Goal: Task Accomplishment & Management: Complete application form

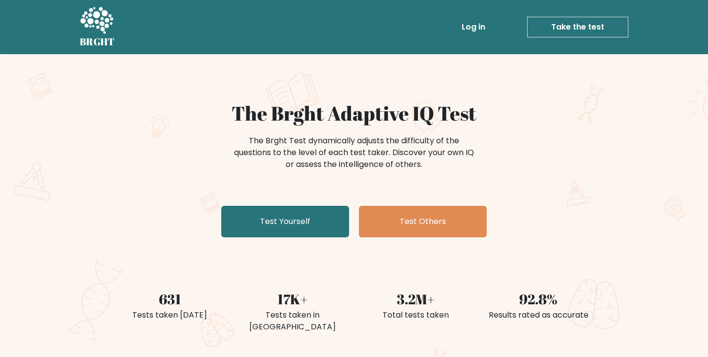
scroll to position [38, 0]
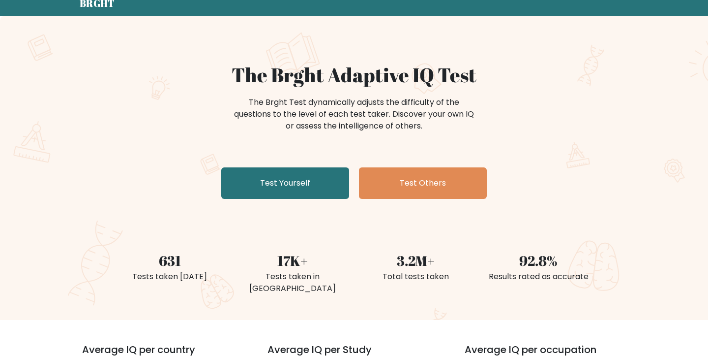
click at [289, 190] on link "Test Yourself" at bounding box center [285, 182] width 128 height 31
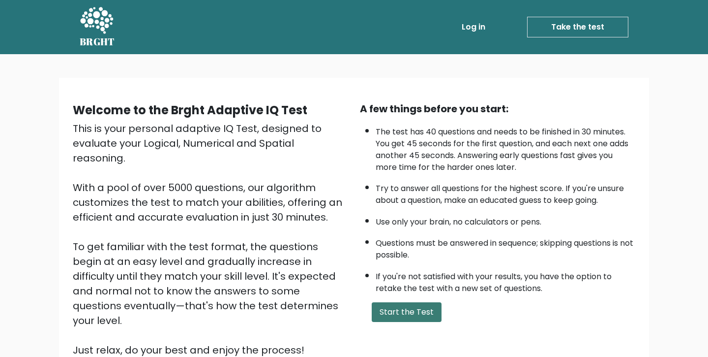
click at [407, 313] on button "Start the Test" at bounding box center [407, 312] width 70 height 20
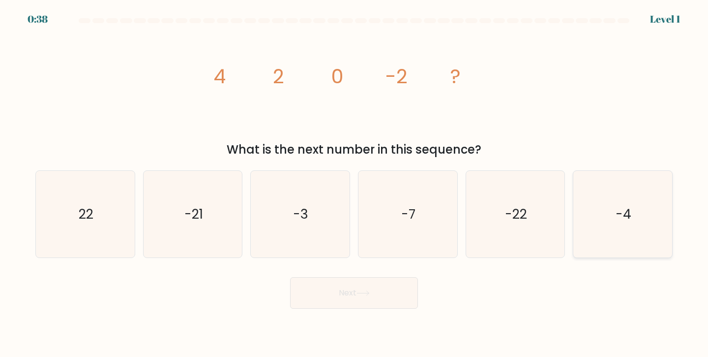
click at [597, 235] on icon "-4" at bounding box center [623, 214] width 87 height 87
click at [355, 183] on input "f. -4" at bounding box center [354, 181] width 0 height 5
radio input "true"
click at [411, 292] on button "Next" at bounding box center [354, 292] width 128 height 31
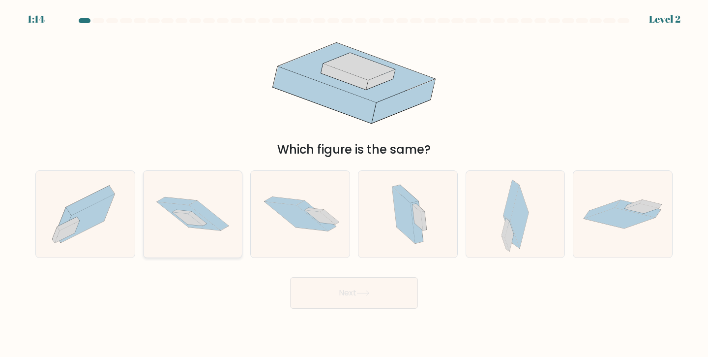
click at [208, 235] on icon at bounding box center [193, 213] width 99 height 65
click at [354, 183] on input "b." at bounding box center [354, 181] width 0 height 5
radio input "true"
click at [321, 285] on button "Next" at bounding box center [354, 292] width 128 height 31
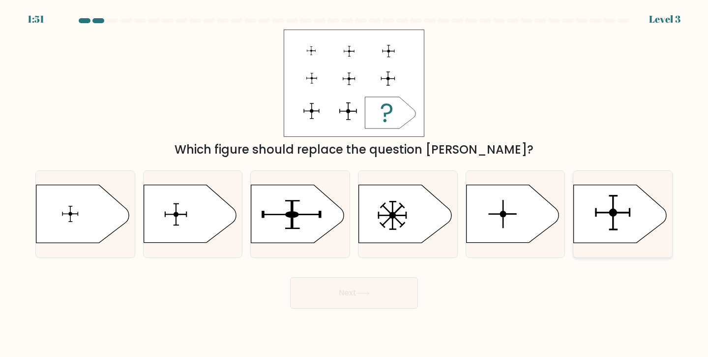
click at [618, 214] on icon at bounding box center [620, 214] width 92 height 58
click at [355, 183] on input "f." at bounding box center [354, 181] width 0 height 5
radio input "true"
click at [396, 303] on button "Next" at bounding box center [354, 292] width 128 height 31
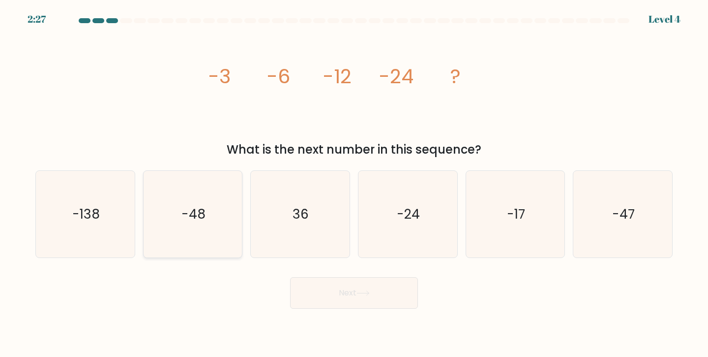
click at [225, 245] on icon "-48" at bounding box center [193, 214] width 87 height 87
click at [354, 183] on input "b. -48" at bounding box center [354, 181] width 0 height 5
radio input "true"
click at [315, 285] on button "Next" at bounding box center [354, 292] width 128 height 31
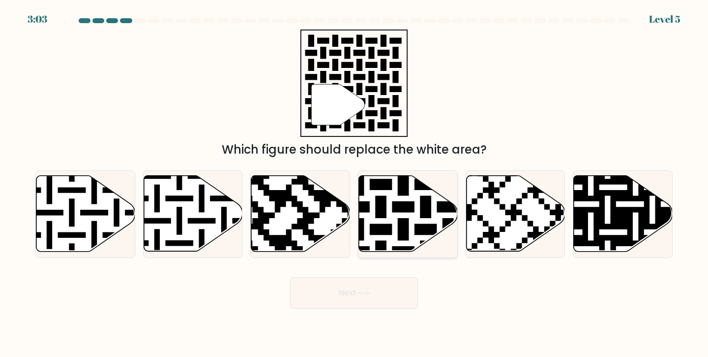
click at [391, 227] on icon at bounding box center [436, 173] width 179 height 179
click at [355, 183] on input "d." at bounding box center [354, 181] width 0 height 5
radio input "true"
click at [373, 298] on button "Next" at bounding box center [354, 292] width 128 height 31
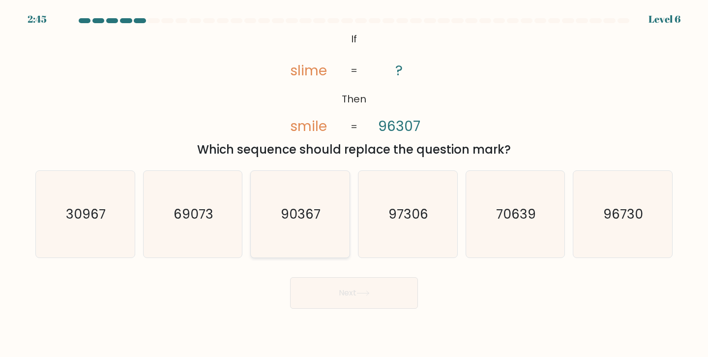
click at [279, 239] on icon "90367" at bounding box center [300, 214] width 87 height 87
click at [354, 183] on input "c. 90367" at bounding box center [354, 181] width 0 height 5
radio input "true"
click at [359, 300] on button "Next" at bounding box center [354, 292] width 128 height 31
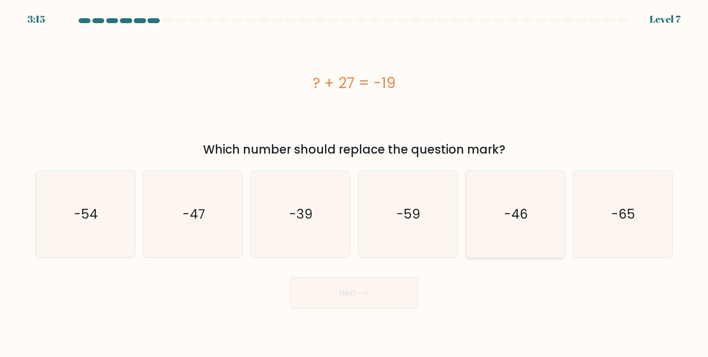
click at [504, 231] on icon "-46" at bounding box center [515, 214] width 87 height 87
click at [355, 183] on input "e. -46" at bounding box center [354, 181] width 0 height 5
radio input "true"
click at [368, 289] on button "Next" at bounding box center [354, 292] width 128 height 31
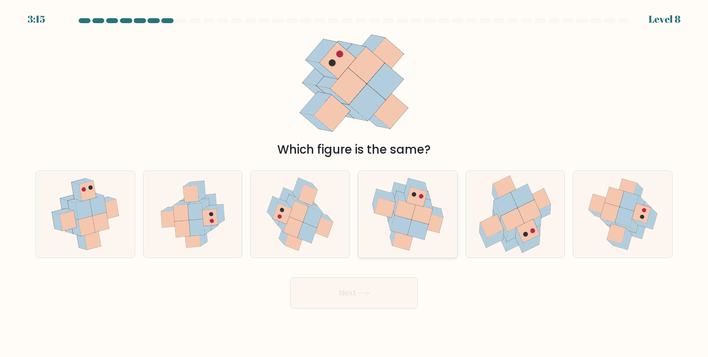
click at [444, 230] on icon at bounding box center [408, 214] width 91 height 87
click at [355, 183] on input "d." at bounding box center [354, 181] width 0 height 5
radio input "true"
click at [384, 287] on button "Next" at bounding box center [354, 292] width 128 height 31
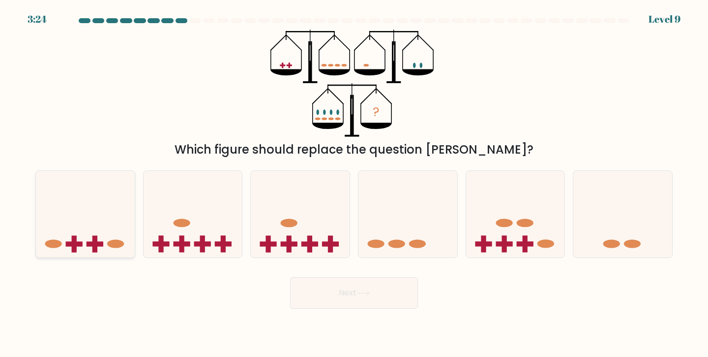
click at [84, 204] on icon at bounding box center [85, 214] width 99 height 82
click at [354, 183] on input "a." at bounding box center [354, 181] width 0 height 5
radio input "true"
click at [314, 294] on button "Next" at bounding box center [354, 292] width 128 height 31
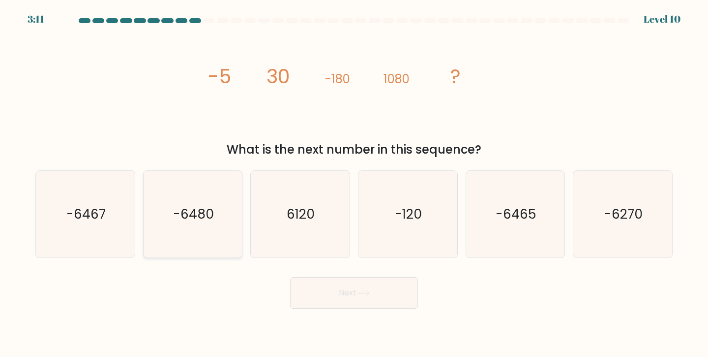
click at [213, 238] on icon "-6480" at bounding box center [193, 214] width 87 height 87
click at [354, 183] on input "b. -6480" at bounding box center [354, 181] width 0 height 5
radio input "true"
click at [366, 291] on icon at bounding box center [363, 292] width 13 height 5
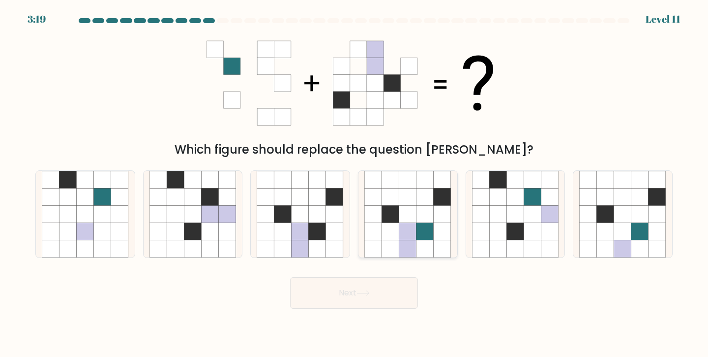
click at [419, 239] on icon at bounding box center [425, 230] width 17 height 17
click at [355, 183] on input "d." at bounding box center [354, 181] width 0 height 5
radio input "true"
click at [375, 294] on button "Next" at bounding box center [354, 292] width 128 height 31
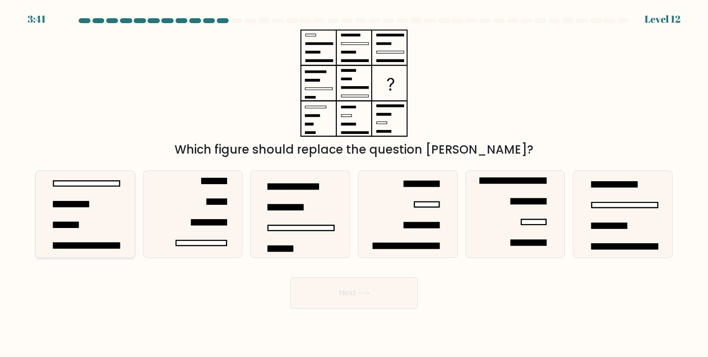
click at [81, 242] on icon at bounding box center [85, 214] width 87 height 87
click at [354, 183] on input "a." at bounding box center [354, 181] width 0 height 5
radio input "true"
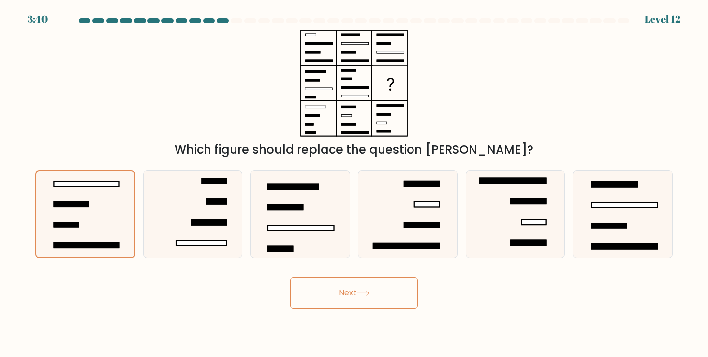
click at [347, 285] on button "Next" at bounding box center [354, 292] width 128 height 31
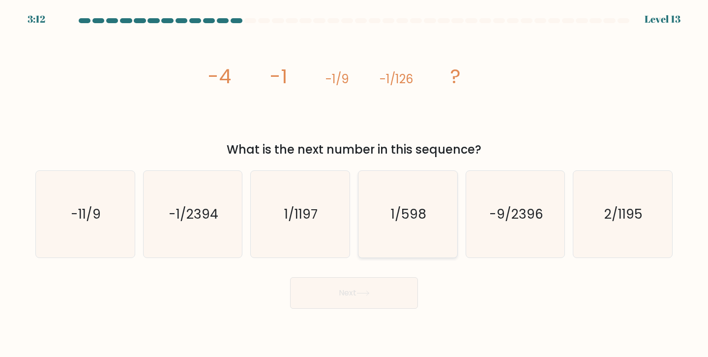
click at [384, 231] on icon "1/598" at bounding box center [408, 214] width 87 height 87
click at [355, 183] on input "d. 1/598" at bounding box center [354, 181] width 0 height 5
radio input "true"
click at [357, 300] on button "Next" at bounding box center [354, 292] width 128 height 31
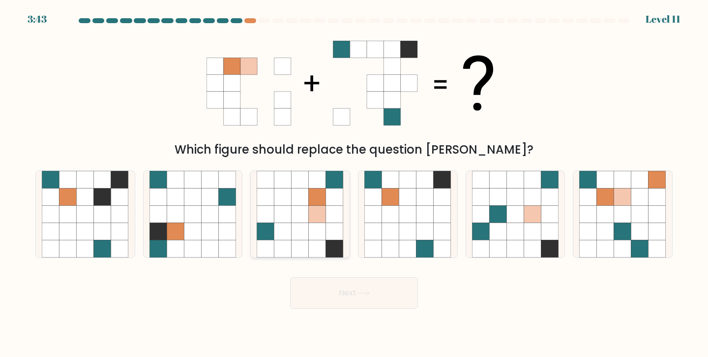
click at [309, 225] on icon at bounding box center [317, 230] width 17 height 17
click at [354, 183] on input "c." at bounding box center [354, 181] width 0 height 5
radio input "true"
click at [339, 290] on button "Next" at bounding box center [354, 292] width 128 height 31
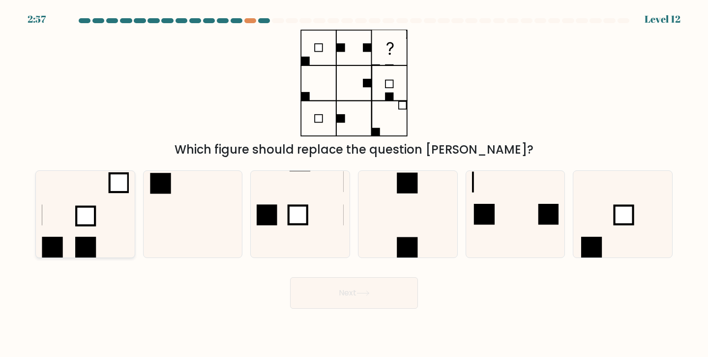
click at [49, 227] on icon at bounding box center [85, 214] width 87 height 87
click at [354, 183] on input "a." at bounding box center [354, 181] width 0 height 5
radio input "true"
click at [385, 300] on button "Next" at bounding box center [354, 292] width 128 height 31
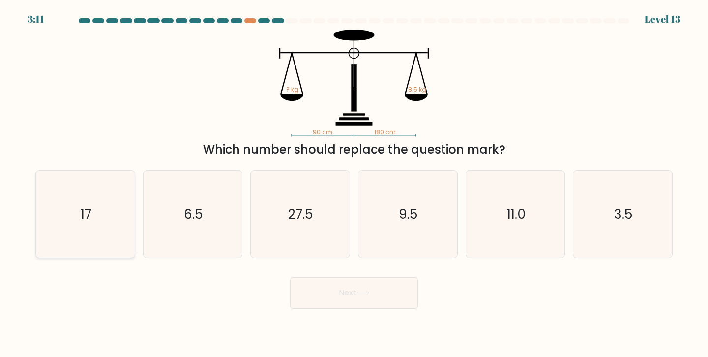
click at [62, 211] on icon "17" at bounding box center [85, 214] width 87 height 87
click at [354, 183] on input "a. 17" at bounding box center [354, 181] width 0 height 5
radio input "true"
click at [317, 284] on button "Next" at bounding box center [354, 292] width 128 height 31
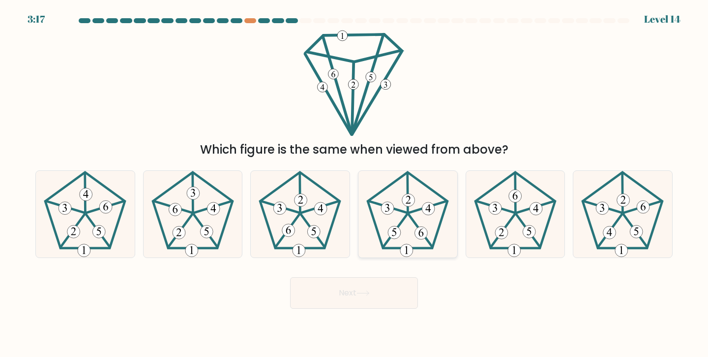
click at [399, 225] on 449 at bounding box center [395, 230] width 24 height 33
click at [355, 183] on input "d." at bounding box center [354, 181] width 0 height 5
radio input "true"
click at [389, 298] on button "Next" at bounding box center [354, 292] width 128 height 31
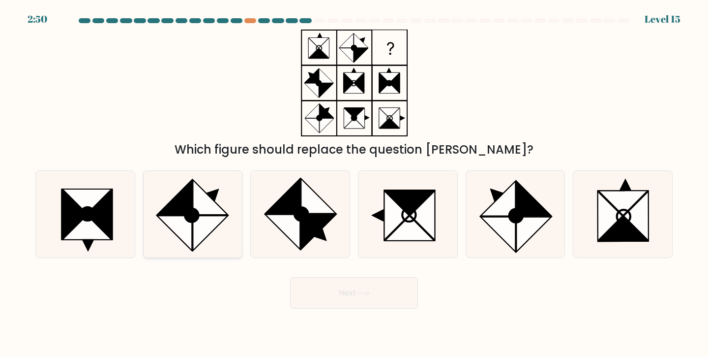
click at [209, 218] on icon at bounding box center [210, 232] width 35 height 35
click at [354, 183] on input "b." at bounding box center [354, 181] width 0 height 5
radio input "true"
click at [355, 289] on button "Next" at bounding box center [354, 292] width 128 height 31
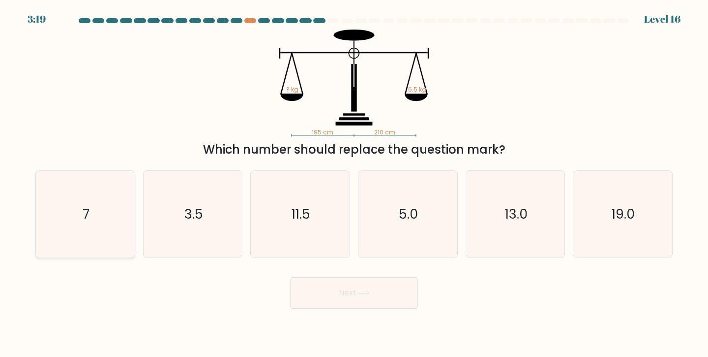
click at [101, 203] on icon "7" at bounding box center [85, 214] width 87 height 87
click at [354, 183] on input "a. 7" at bounding box center [354, 181] width 0 height 5
radio input "true"
click at [343, 304] on button "Next" at bounding box center [354, 292] width 128 height 31
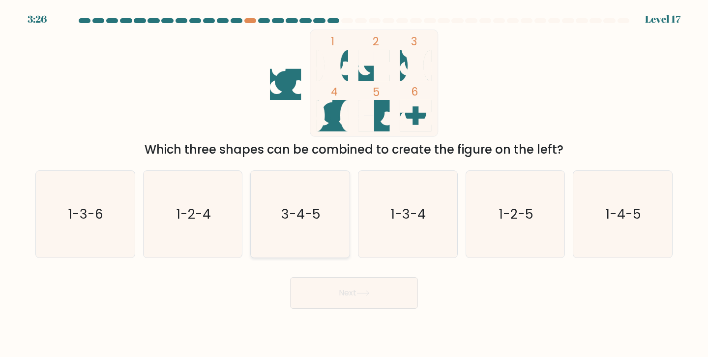
click at [311, 233] on icon "3-4-5" at bounding box center [300, 214] width 87 height 87
click at [354, 183] on input "c. 3-4-5" at bounding box center [354, 181] width 0 height 5
radio input "true"
click at [337, 288] on button "Next" at bounding box center [354, 292] width 128 height 31
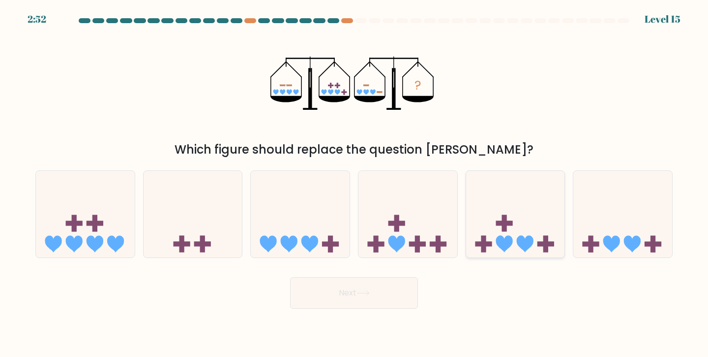
click at [514, 198] on icon at bounding box center [515, 214] width 99 height 82
click at [355, 183] on input "e." at bounding box center [354, 181] width 0 height 5
radio input "true"
click at [387, 297] on button "Next" at bounding box center [354, 292] width 128 height 31
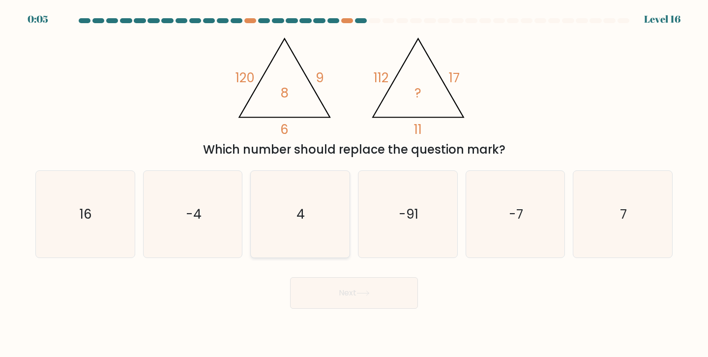
click at [321, 252] on icon "4" at bounding box center [300, 214] width 87 height 87
click at [354, 183] on input "c. 4" at bounding box center [354, 181] width 0 height 5
radio input "true"
click at [358, 301] on button "Next" at bounding box center [354, 292] width 128 height 31
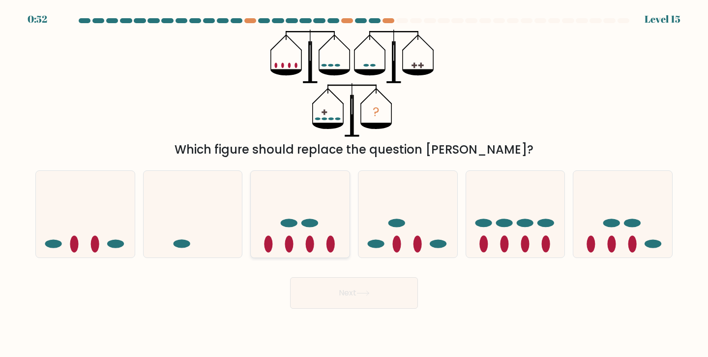
click at [301, 242] on icon at bounding box center [300, 214] width 99 height 82
click at [354, 183] on input "c." at bounding box center [354, 181] width 0 height 5
radio input "true"
click at [334, 293] on button "Next" at bounding box center [354, 292] width 128 height 31
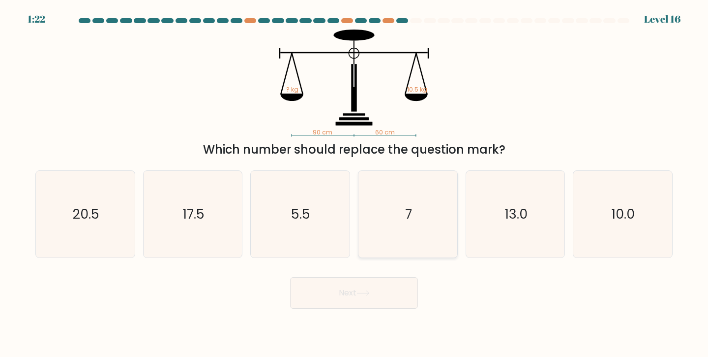
click at [398, 215] on icon "7" at bounding box center [408, 214] width 87 height 87
click at [355, 183] on input "d. 7" at bounding box center [354, 181] width 0 height 5
radio input "true"
click at [393, 294] on button "Next" at bounding box center [354, 292] width 128 height 31
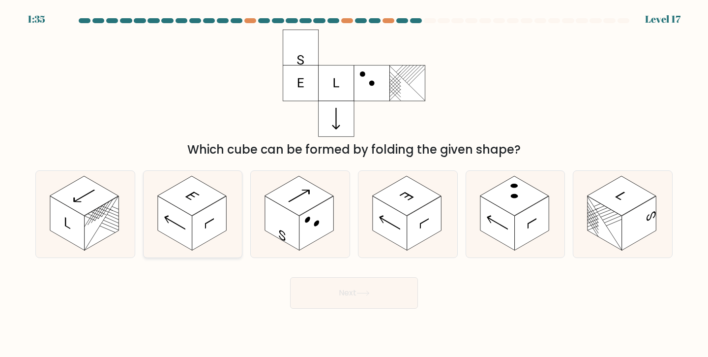
click at [229, 232] on icon at bounding box center [193, 214] width 99 height 87
click at [354, 183] on input "b." at bounding box center [354, 181] width 0 height 5
radio input "true"
click at [334, 304] on button "Next" at bounding box center [354, 292] width 128 height 31
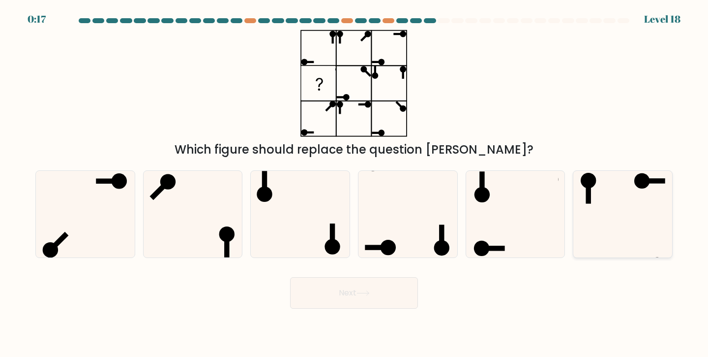
click at [620, 189] on icon at bounding box center [623, 214] width 87 height 87
click at [355, 183] on input "f." at bounding box center [354, 181] width 0 height 5
radio input "true"
click at [406, 298] on button "Next" at bounding box center [354, 292] width 128 height 31
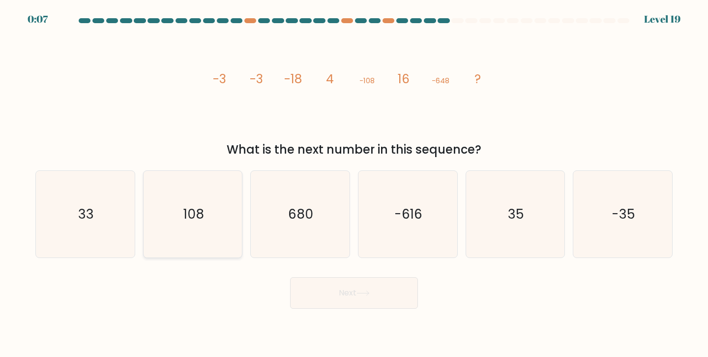
click at [196, 233] on icon "108" at bounding box center [193, 214] width 87 height 87
click at [354, 183] on input "b. 108" at bounding box center [354, 181] width 0 height 5
radio input "true"
click at [308, 287] on button "Next" at bounding box center [354, 292] width 128 height 31
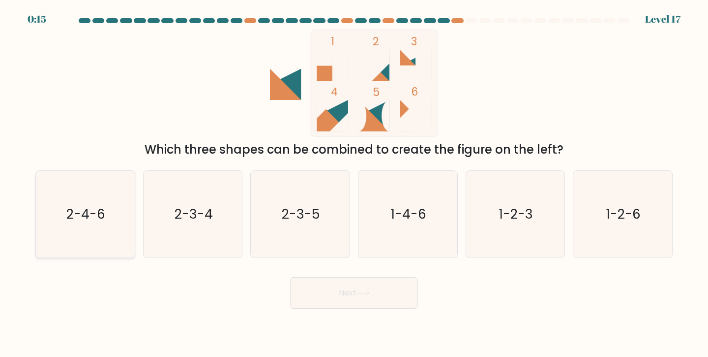
click at [120, 227] on icon "2-4-6" at bounding box center [85, 214] width 87 height 87
click at [354, 183] on input "a. 2-4-6" at bounding box center [354, 181] width 0 height 5
radio input "true"
click at [321, 305] on button "Next" at bounding box center [354, 292] width 128 height 31
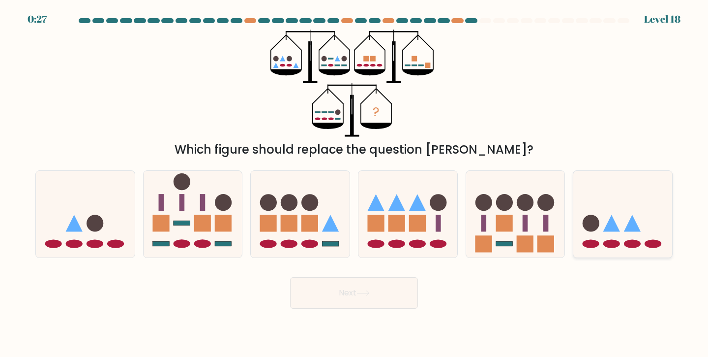
click at [636, 241] on ellipse at bounding box center [632, 243] width 17 height 8
click at [355, 183] on input "f." at bounding box center [354, 181] width 0 height 5
radio input "true"
click at [392, 283] on button "Next" at bounding box center [354, 292] width 128 height 31
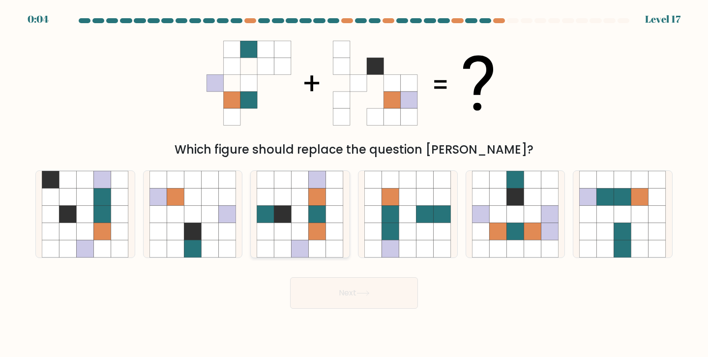
click at [311, 219] on icon at bounding box center [317, 213] width 17 height 17
click at [354, 183] on input "c." at bounding box center [354, 181] width 0 height 5
radio input "true"
click at [353, 285] on button "Next" at bounding box center [354, 292] width 128 height 31
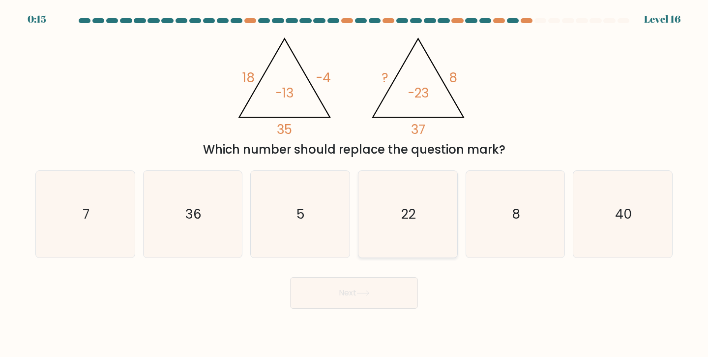
click at [381, 239] on icon "22" at bounding box center [408, 214] width 87 height 87
click at [355, 183] on input "d. 22" at bounding box center [354, 181] width 0 height 5
radio input "true"
click at [376, 292] on button "Next" at bounding box center [354, 292] width 128 height 31
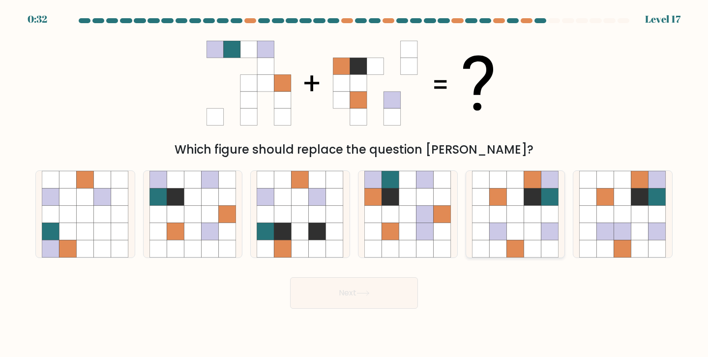
click at [489, 219] on icon at bounding box center [497, 213] width 17 height 17
click at [355, 183] on input "e." at bounding box center [354, 181] width 0 height 5
radio input "true"
click at [407, 292] on button "Next" at bounding box center [354, 292] width 128 height 31
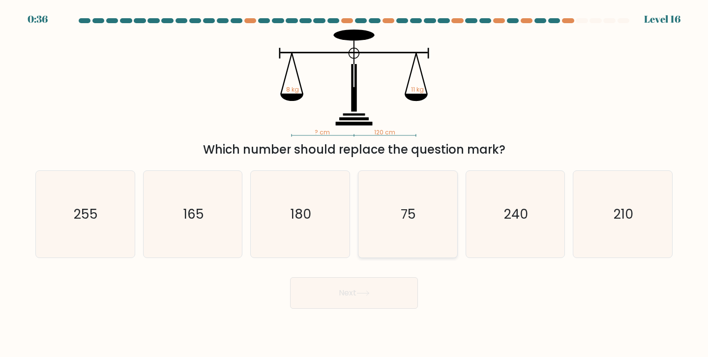
click at [431, 214] on icon "75" at bounding box center [408, 214] width 87 height 87
click at [355, 183] on input "d. 75" at bounding box center [354, 181] width 0 height 5
radio input "true"
click at [404, 288] on button "Next" at bounding box center [354, 292] width 128 height 31
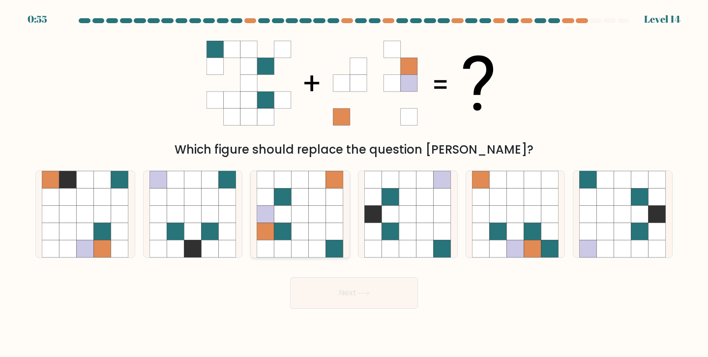
click at [292, 221] on icon at bounding box center [300, 213] width 17 height 17
click at [354, 183] on input "c." at bounding box center [354, 181] width 0 height 5
radio input "true"
click at [348, 286] on button "Next" at bounding box center [354, 292] width 128 height 31
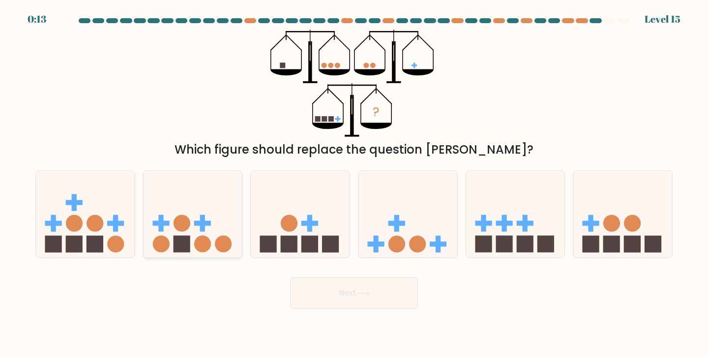
click at [158, 251] on circle at bounding box center [161, 243] width 17 height 17
click at [354, 183] on input "b." at bounding box center [354, 181] width 0 height 5
radio input "true"
click at [307, 301] on button "Next" at bounding box center [354, 292] width 128 height 31
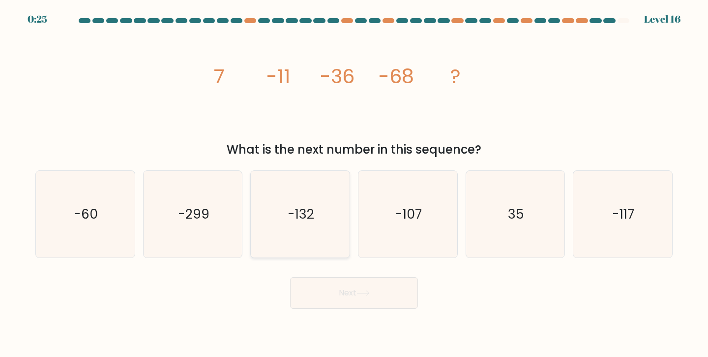
click at [315, 241] on icon "-132" at bounding box center [300, 214] width 87 height 87
click at [354, 183] on input "c. -132" at bounding box center [354, 181] width 0 height 5
radio input "true"
click at [332, 294] on button "Next" at bounding box center [354, 292] width 128 height 31
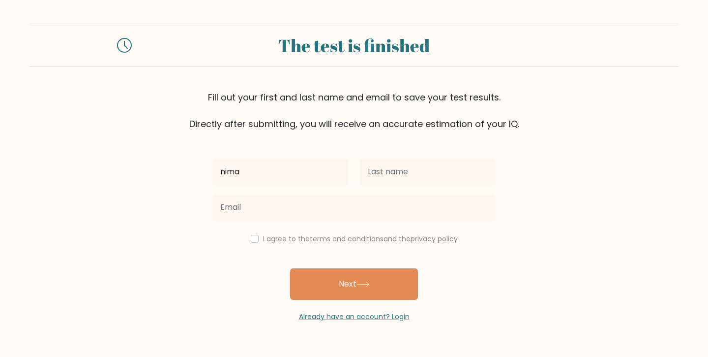
type input "nima"
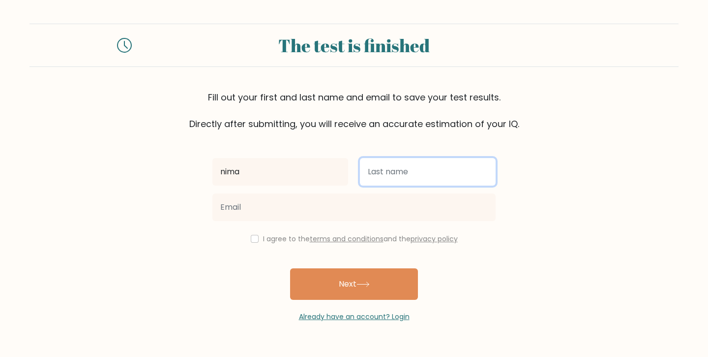
click at [432, 183] on input "text" at bounding box center [428, 172] width 136 height 28
type input "bagh"
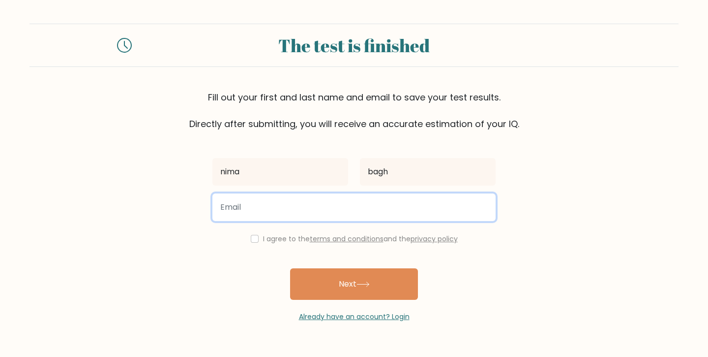
click at [418, 220] on input "email" at bounding box center [354, 207] width 283 height 28
type input "[EMAIL_ADDRESS][DOMAIN_NAME]"
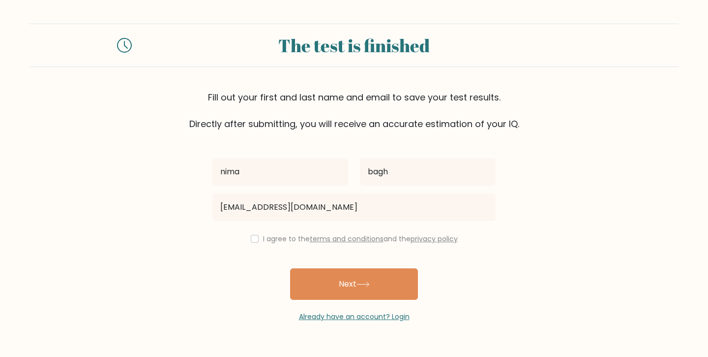
click at [289, 241] on label "I agree to the terms and conditions and the privacy policy" at bounding box center [360, 239] width 195 height 10
click at [256, 239] on div "I agree to the terms and conditions and the privacy policy" at bounding box center [354, 239] width 295 height 12
click at [254, 239] on input "checkbox" at bounding box center [255, 239] width 8 height 8
checkbox input "true"
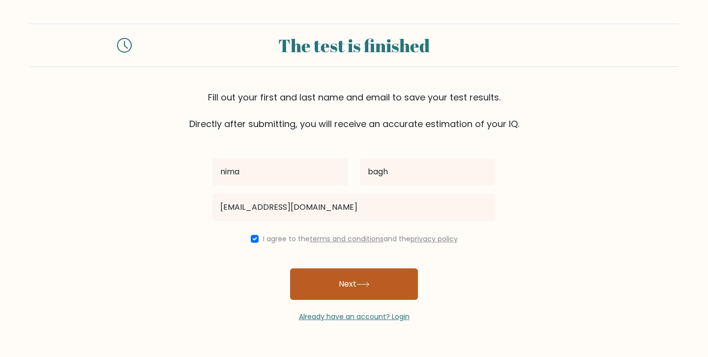
click at [318, 275] on button "Next" at bounding box center [354, 283] width 128 height 31
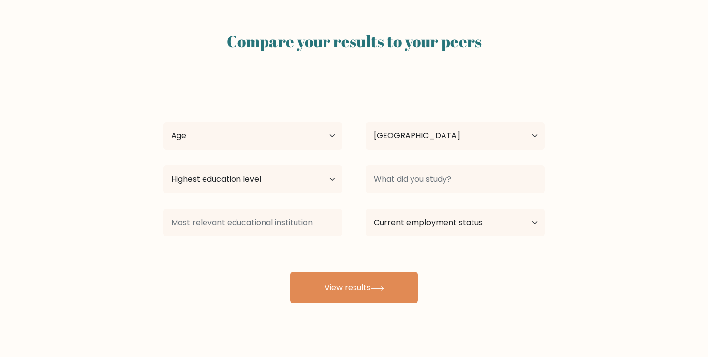
select select "DE"
click at [255, 147] on select "Age Under [DEMOGRAPHIC_DATA] [DEMOGRAPHIC_DATA] [DEMOGRAPHIC_DATA] [DEMOGRAPHIC…" at bounding box center [252, 136] width 179 height 28
select select "25_34"
click at [163, 122] on select "Age Under [DEMOGRAPHIC_DATA] [DEMOGRAPHIC_DATA] [DEMOGRAPHIC_DATA] [DEMOGRAPHIC…" at bounding box center [252, 136] width 179 height 28
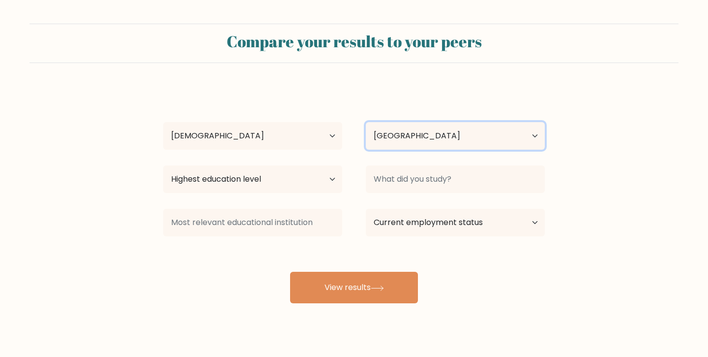
click at [396, 134] on select "Country [GEOGRAPHIC_DATA] [GEOGRAPHIC_DATA] [GEOGRAPHIC_DATA] [US_STATE] [GEOGR…" at bounding box center [455, 136] width 179 height 28
select select "IR"
click at [366, 122] on select "Country [GEOGRAPHIC_DATA] [GEOGRAPHIC_DATA] [GEOGRAPHIC_DATA] [US_STATE] [GEOGR…" at bounding box center [455, 136] width 179 height 28
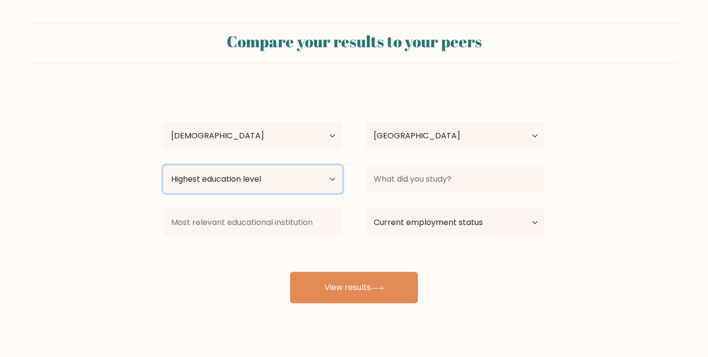
click at [300, 176] on select "Highest education level No schooling Primary Lower Secondary Upper Secondary Oc…" at bounding box center [252, 179] width 179 height 28
click at [163, 165] on select "Highest education level No schooling Primary Lower Secondary Upper Secondary Oc…" at bounding box center [252, 179] width 179 height 28
click at [300, 176] on select "Highest education level No schooling Primary Lower Secondary Upper Secondary Oc…" at bounding box center [252, 179] width 179 height 28
select select "upper_secondary"
click at [163, 165] on select "Highest education level No schooling Primary Lower Secondary Upper Secondary Oc…" at bounding box center [252, 179] width 179 height 28
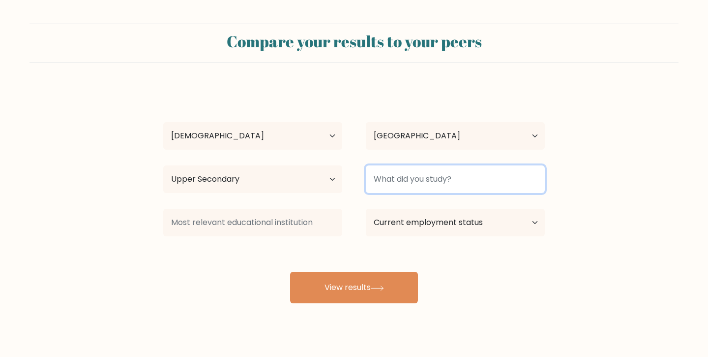
click at [392, 177] on input at bounding box center [455, 179] width 179 height 28
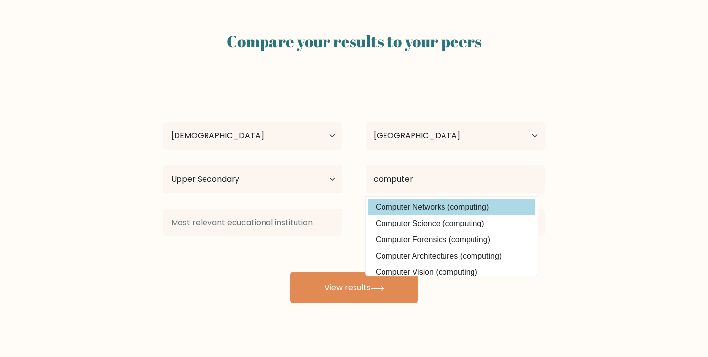
click at [433, 202] on option "Computer Networks (computing)" at bounding box center [451, 207] width 167 height 16
type input "Computer Networks"
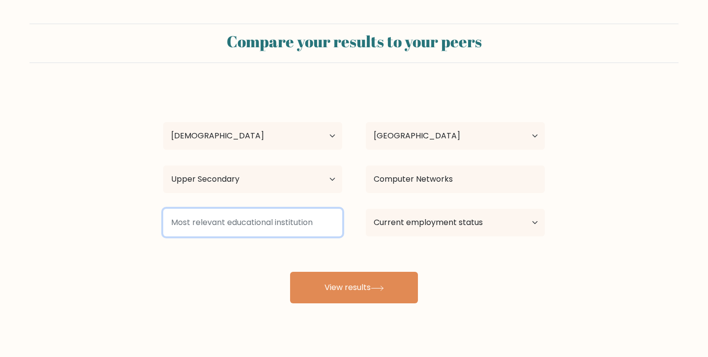
click at [328, 213] on input at bounding box center [252, 223] width 179 height 28
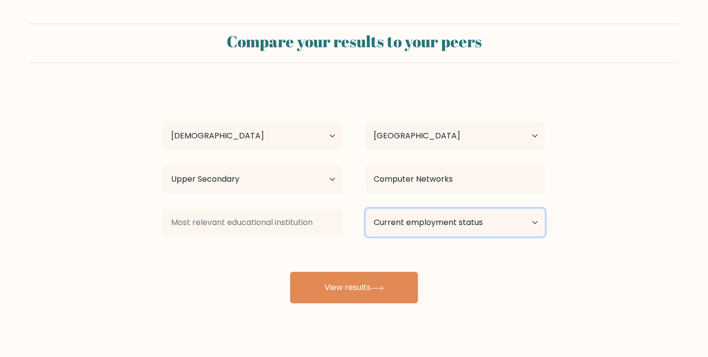
click at [383, 217] on select "Current employment status Employed Student Retired Other / prefer not to answer" at bounding box center [455, 223] width 179 height 28
select select "student"
click at [366, 209] on select "Current employment status Employed Student Retired Other / prefer not to answer" at bounding box center [455, 223] width 179 height 28
click at [394, 261] on div "nima bagh Age Under 18 years old 18-24 years old 25-34 years old 35-44 years ol…" at bounding box center [354, 195] width 394 height 216
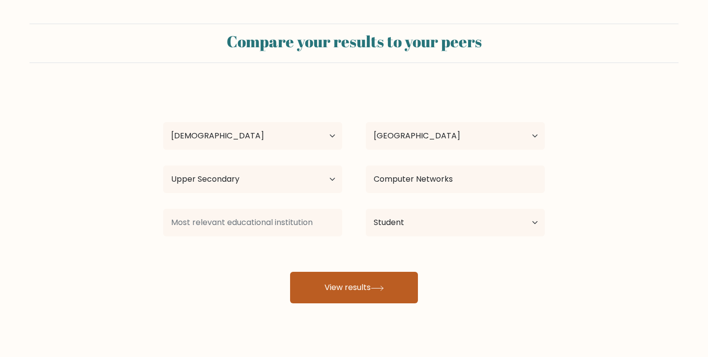
click at [378, 294] on button "View results" at bounding box center [354, 287] width 128 height 31
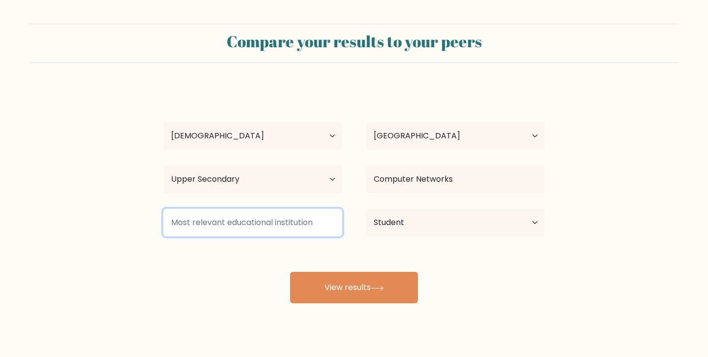
click at [321, 230] on input at bounding box center [252, 223] width 179 height 28
click at [304, 227] on input at bounding box center [252, 223] width 179 height 28
type input "c"
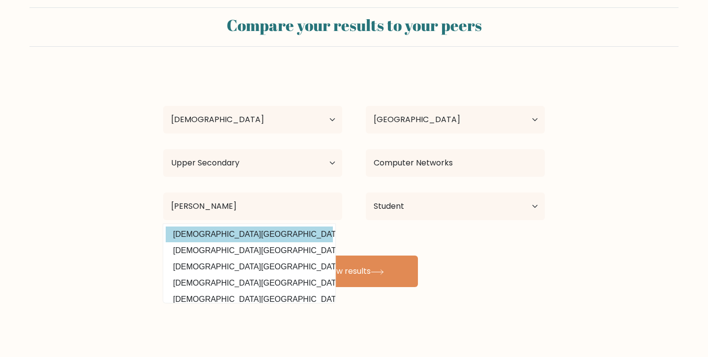
click at [297, 239] on option "Islamic Azad University, Karaj Branch (Iran)" at bounding box center [249, 234] width 167 height 16
type input "[DEMOGRAPHIC_DATA][GEOGRAPHIC_DATA], Karaj Branch"
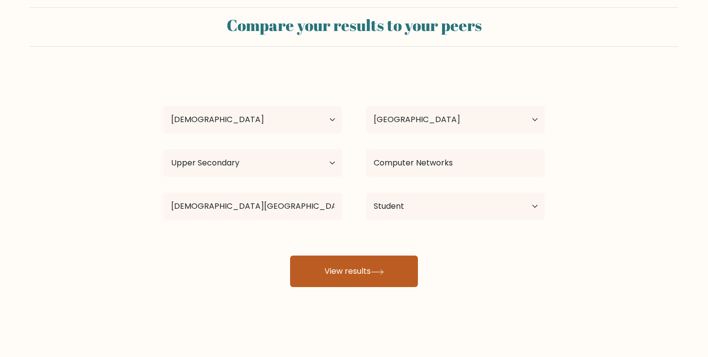
click at [326, 261] on button "View results" at bounding box center [354, 270] width 128 height 31
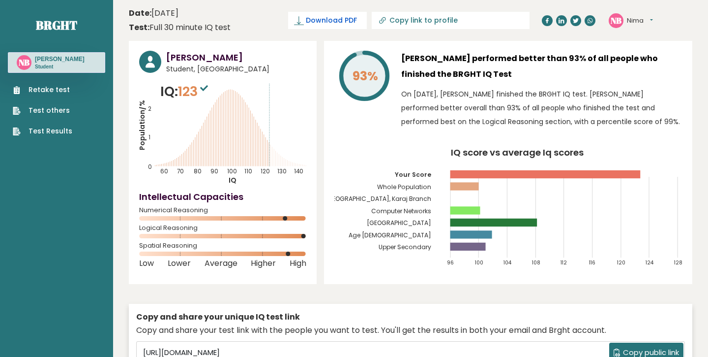
click at [357, 23] on span "Download PDF" at bounding box center [331, 20] width 51 height 10
click at [367, 22] on span "✓ Your PDF is downloaded..." at bounding box center [311, 20] width 112 height 17
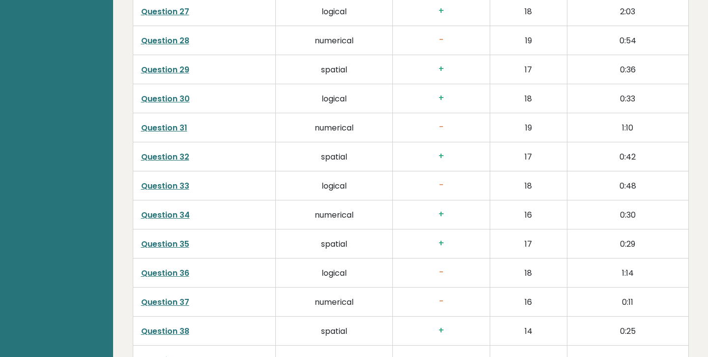
scroll to position [2534, 0]
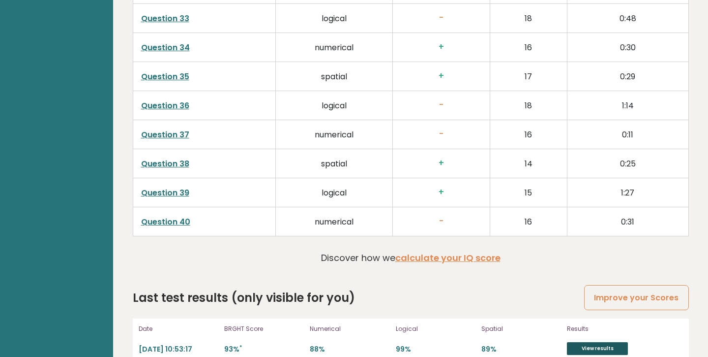
click at [577, 342] on link "View results" at bounding box center [597, 348] width 61 height 13
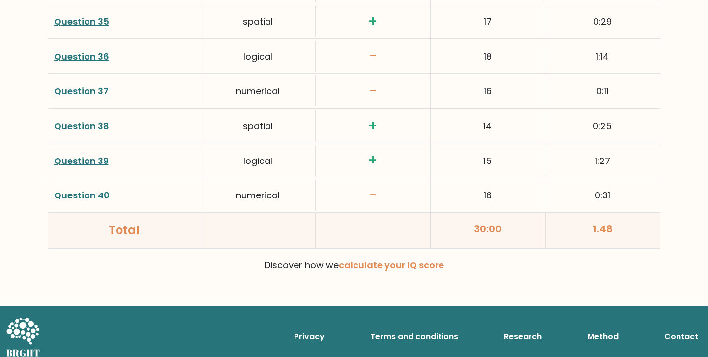
scroll to position [2592, 0]
